Goal: Information Seeking & Learning: Learn about a topic

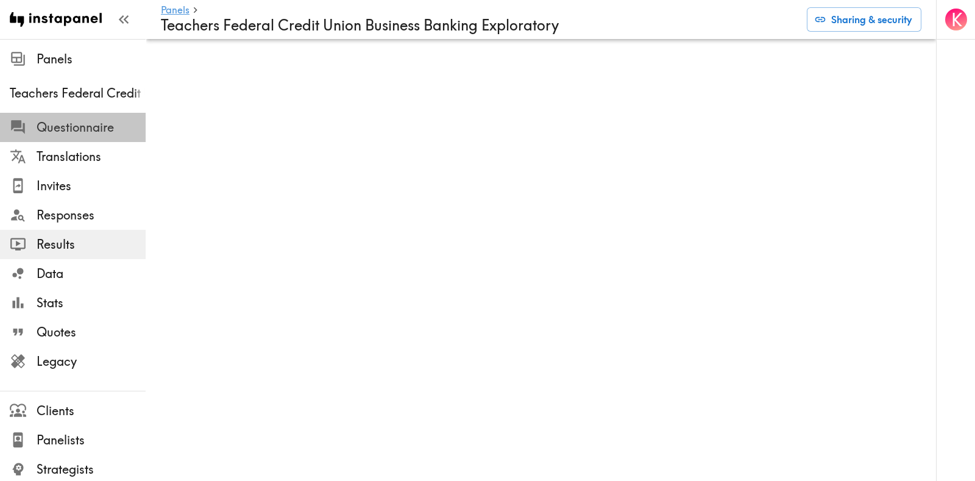
click at [76, 126] on span "Questionnaire" at bounding box center [91, 127] width 109 height 17
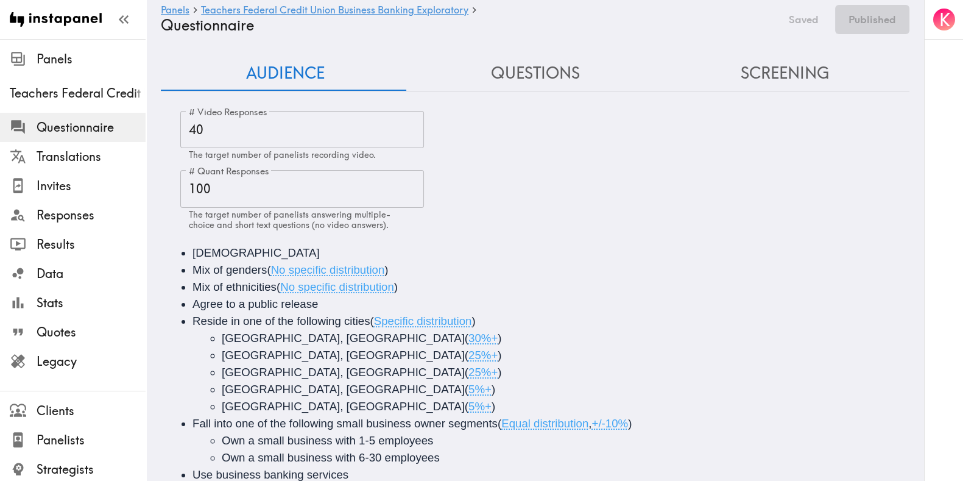
scroll to position [51, 0]
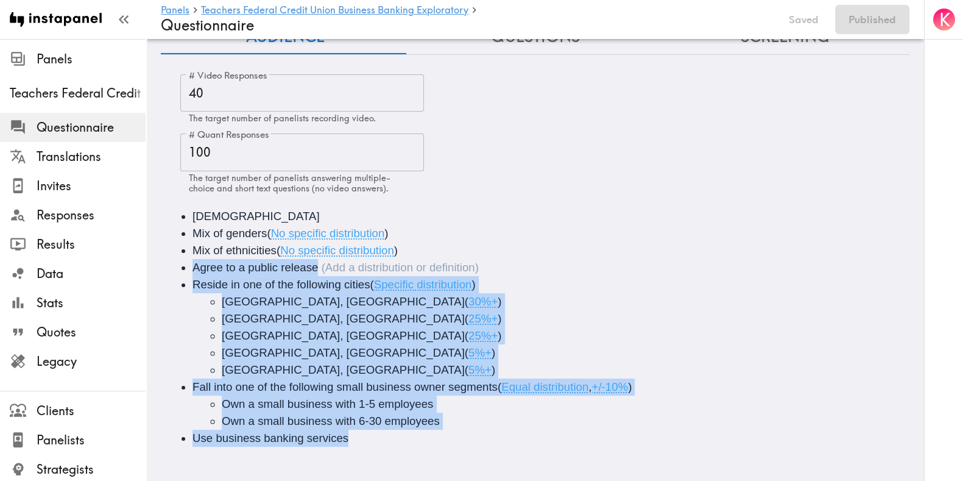
drag, startPoint x: 176, startPoint y: 254, endPoint x: 480, endPoint y: 417, distance: 345.2
click at [480, 417] on ul "[DEMOGRAPHIC_DATA] Mix of genders ( No specific distribution ) Mix of ethniciti…" at bounding box center [536, 327] width 720 height 239
copy ul "Agree to a public release Reside in one of the following cities ( Specific dist…"
